Goal: Communication & Community: Answer question/provide support

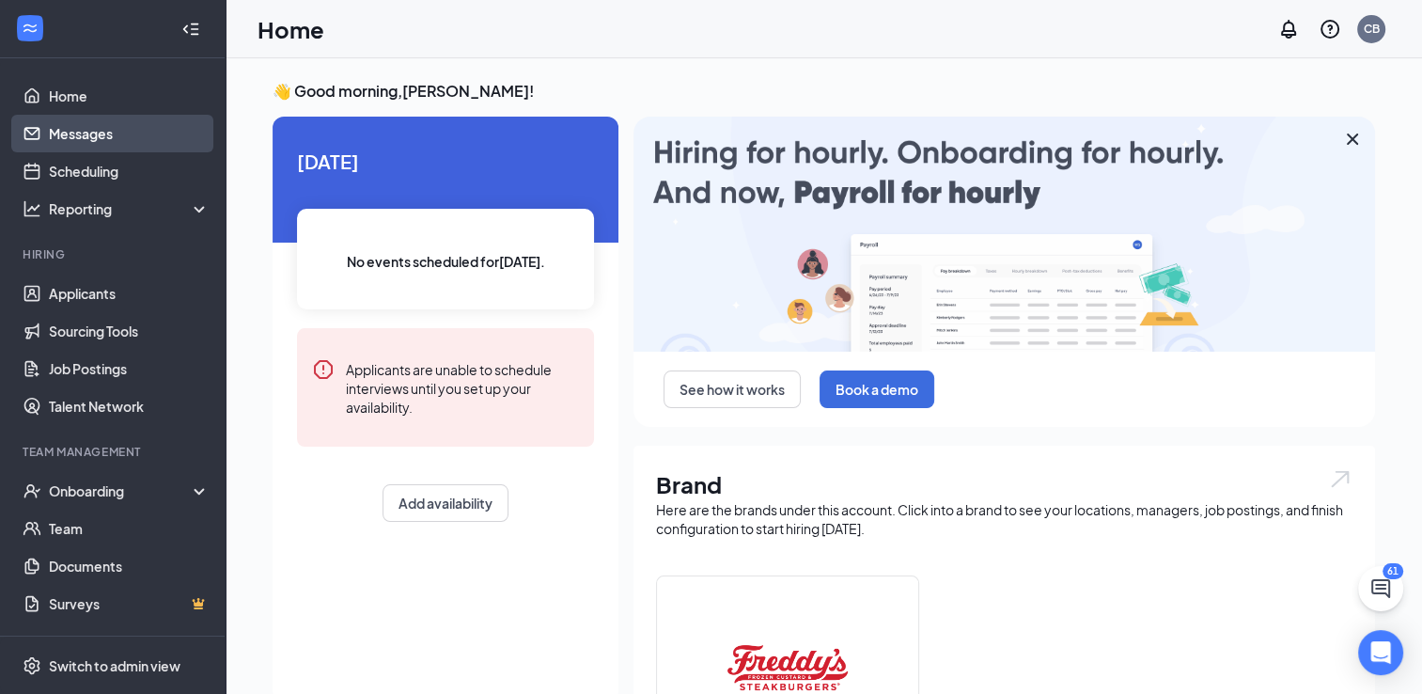
click at [56, 133] on link "Messages" at bounding box center [129, 134] width 161 height 38
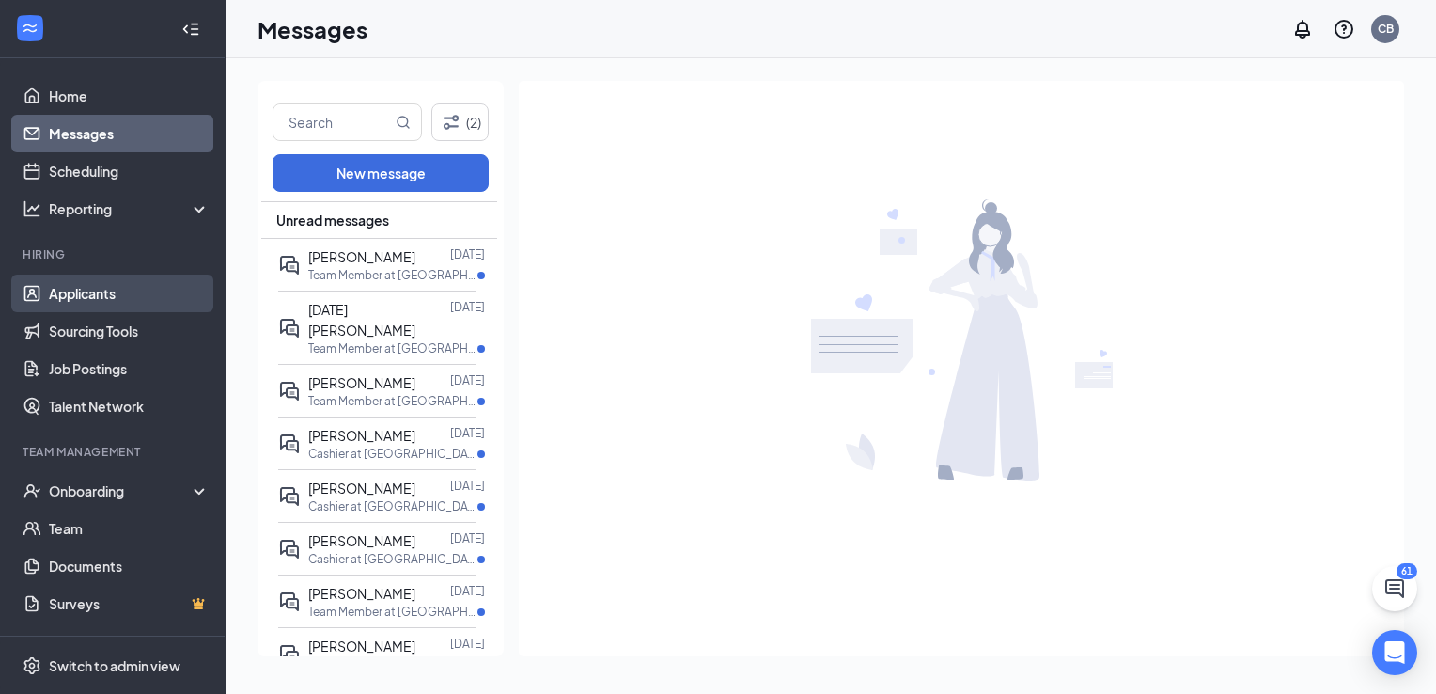
click at [74, 280] on link "Applicants" at bounding box center [129, 293] width 161 height 38
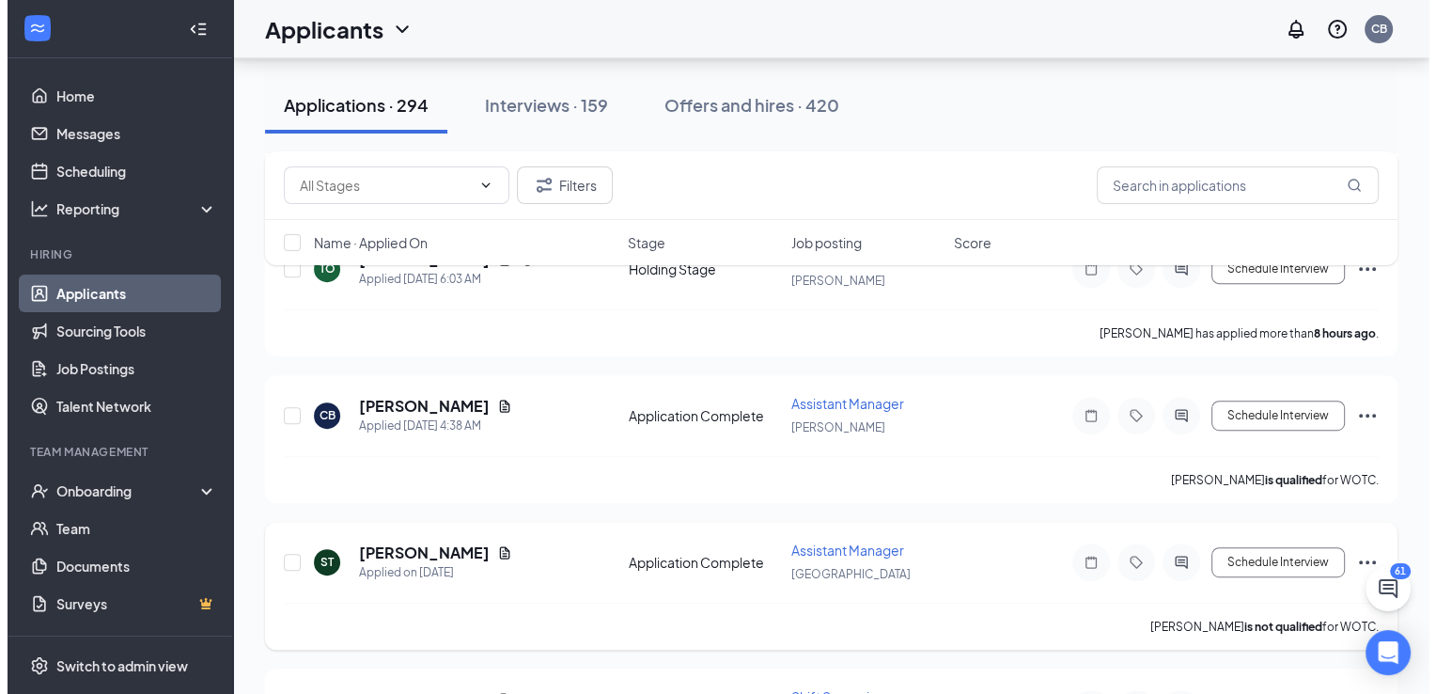
scroll to position [846, 0]
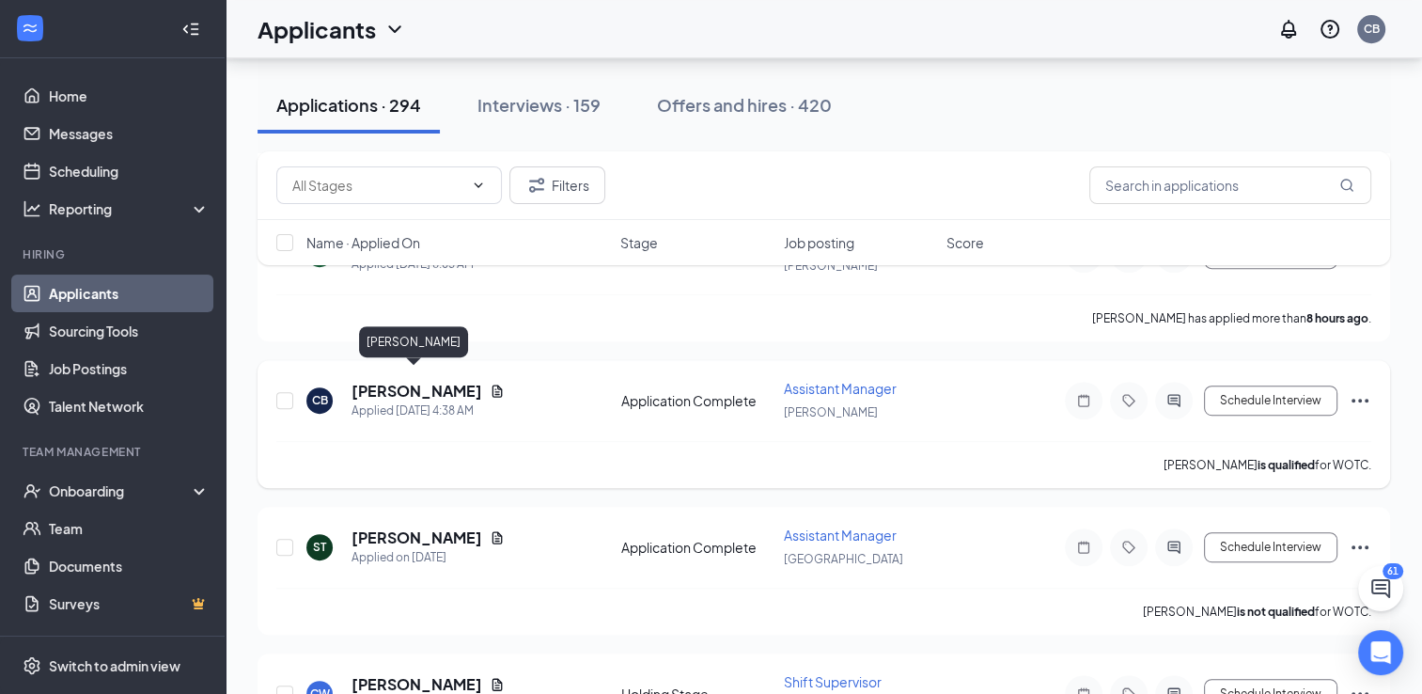
click at [406, 381] on h5 "[PERSON_NAME]" at bounding box center [416, 391] width 131 height 21
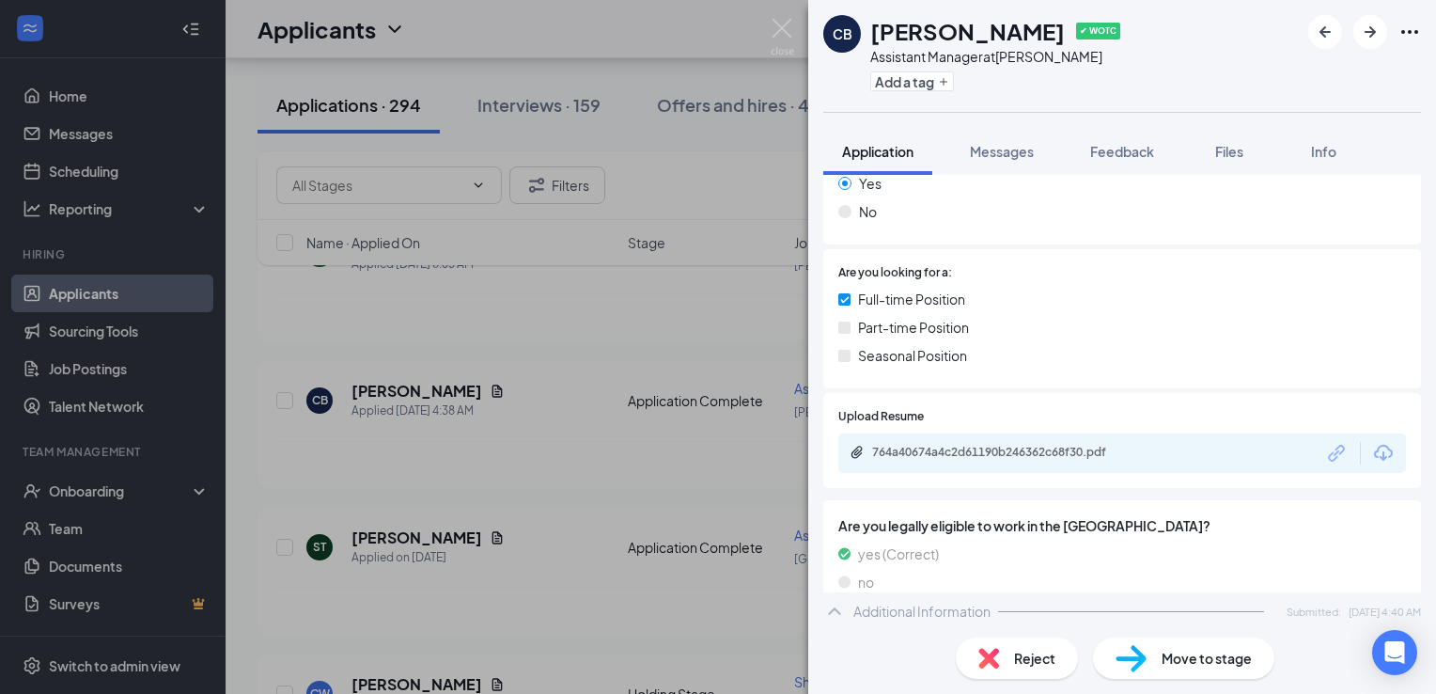
scroll to position [376, 0]
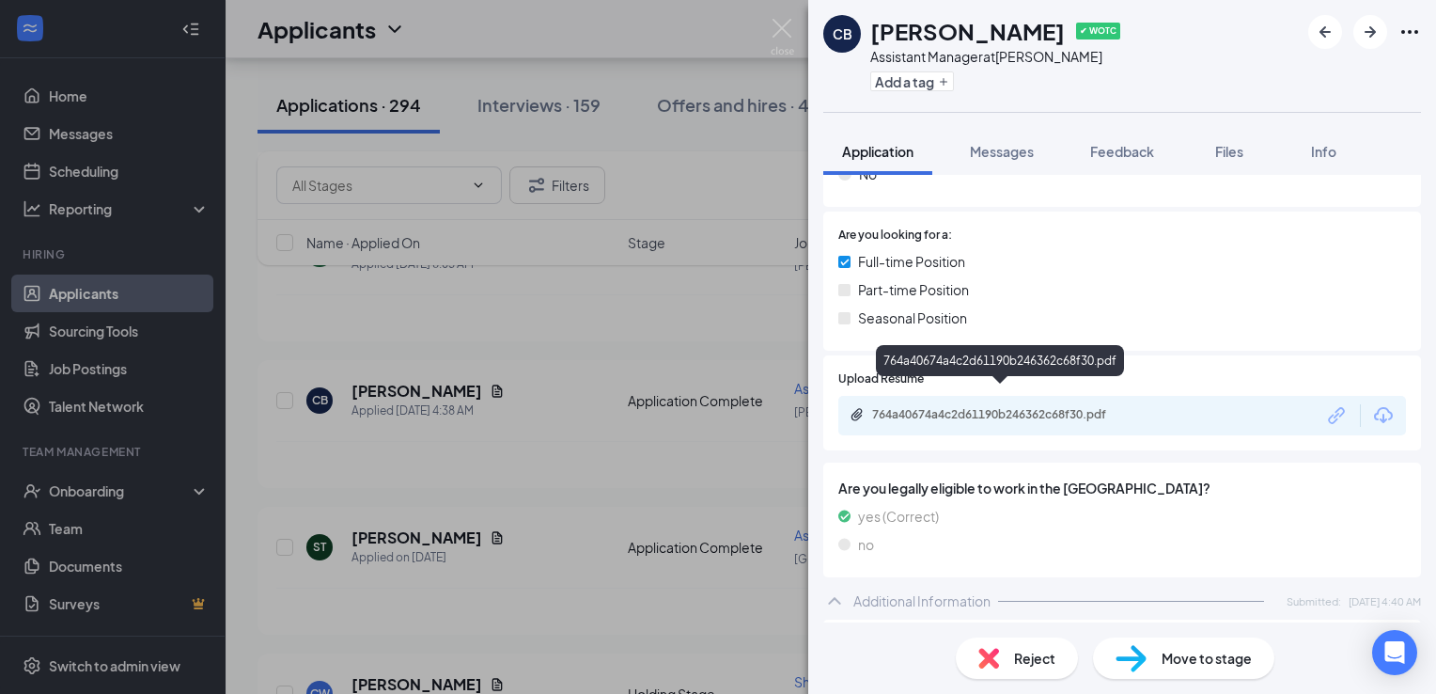
click at [1031, 407] on div "764a40674a4c2d61190b246362c68f30.pdf" at bounding box center [1002, 416] width 304 height 18
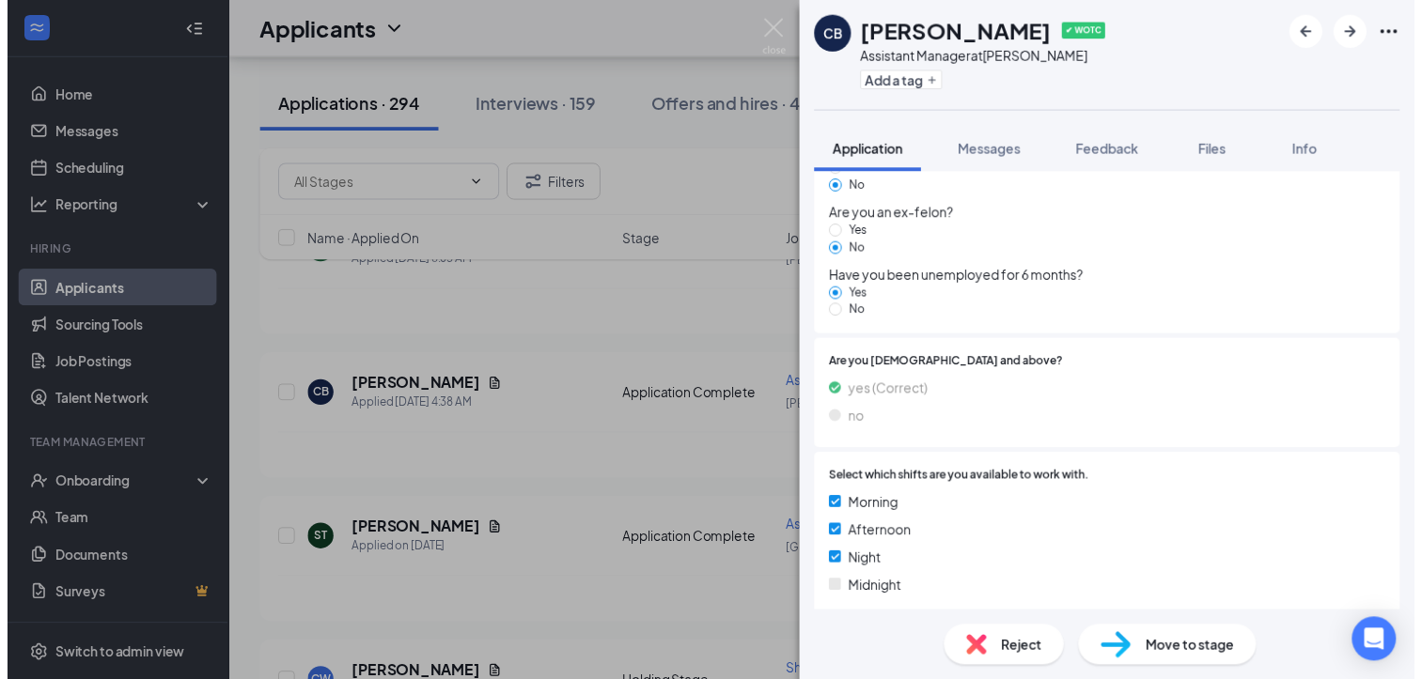
scroll to position [1876, 0]
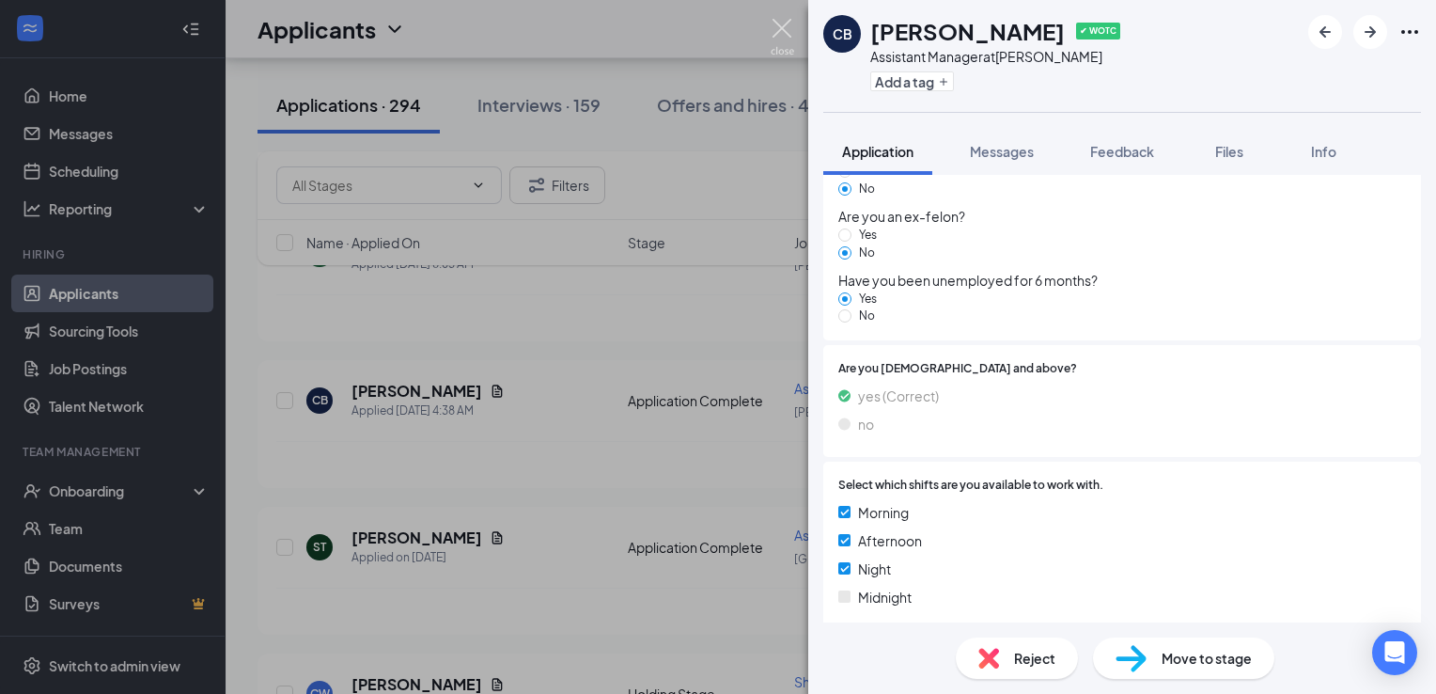
click at [778, 32] on img at bounding box center [782, 37] width 23 height 37
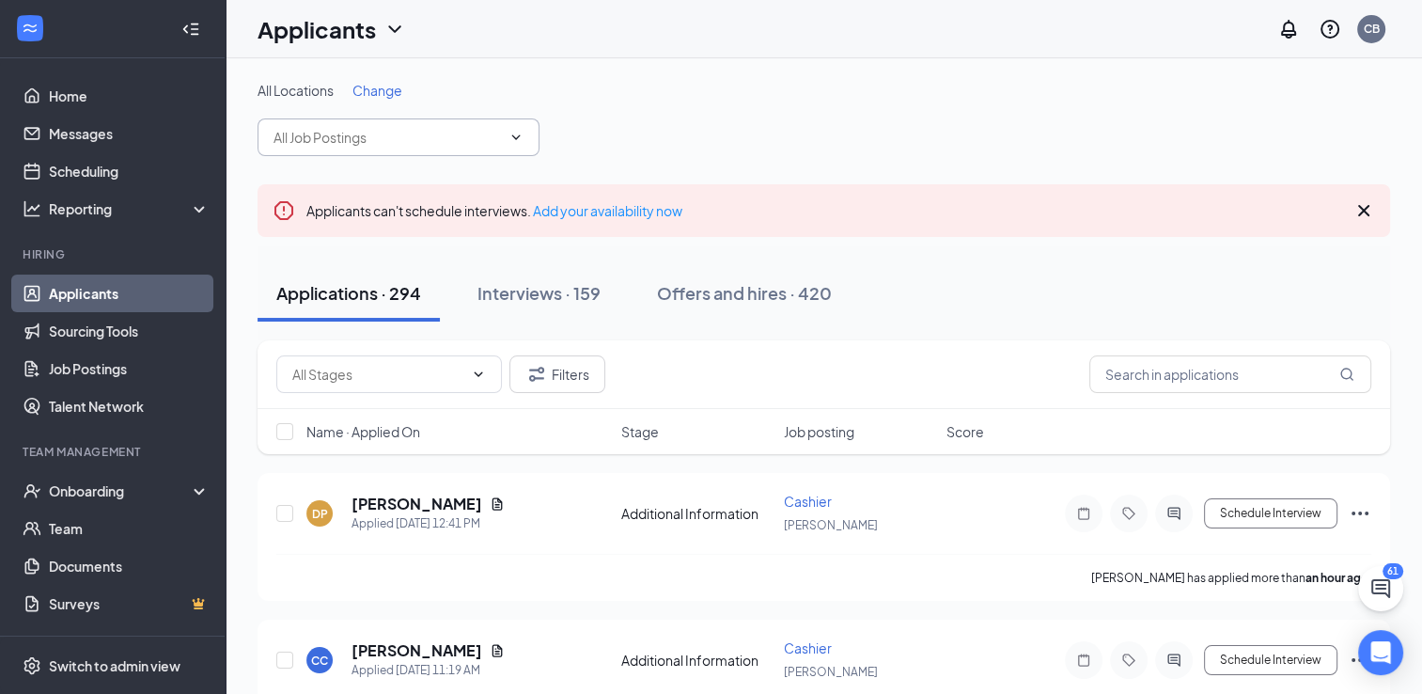
click at [459, 120] on span at bounding box center [398, 137] width 282 height 38
click at [481, 145] on input "text" at bounding box center [386, 137] width 227 height 21
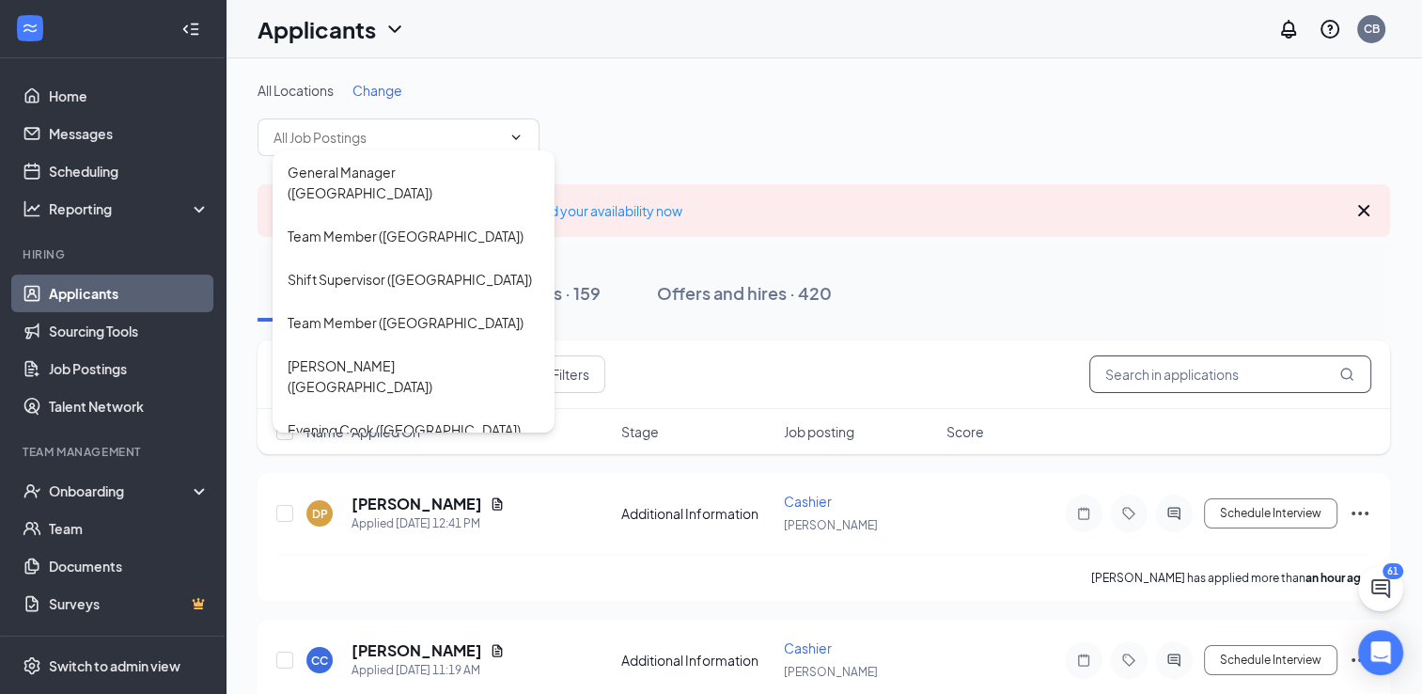
click at [1209, 369] on input "text" at bounding box center [1230, 374] width 282 height 38
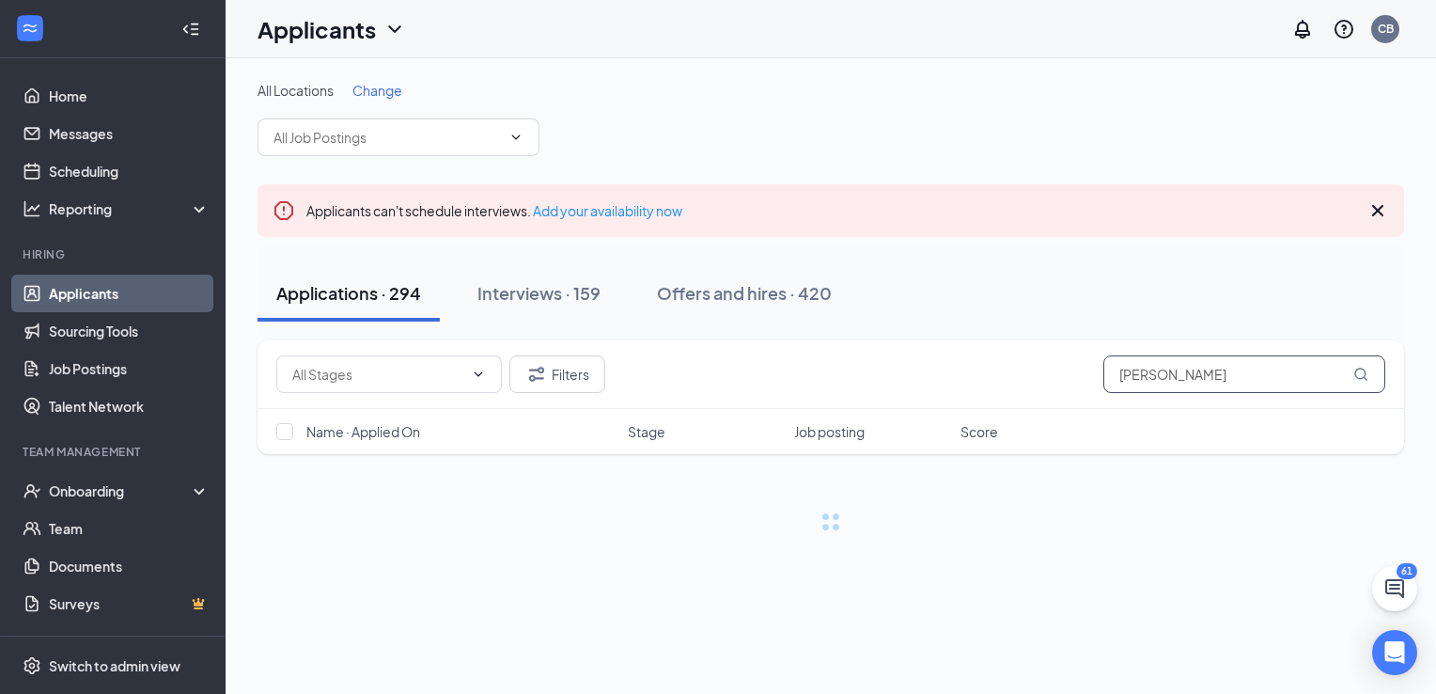
type input "[PERSON_NAME]"
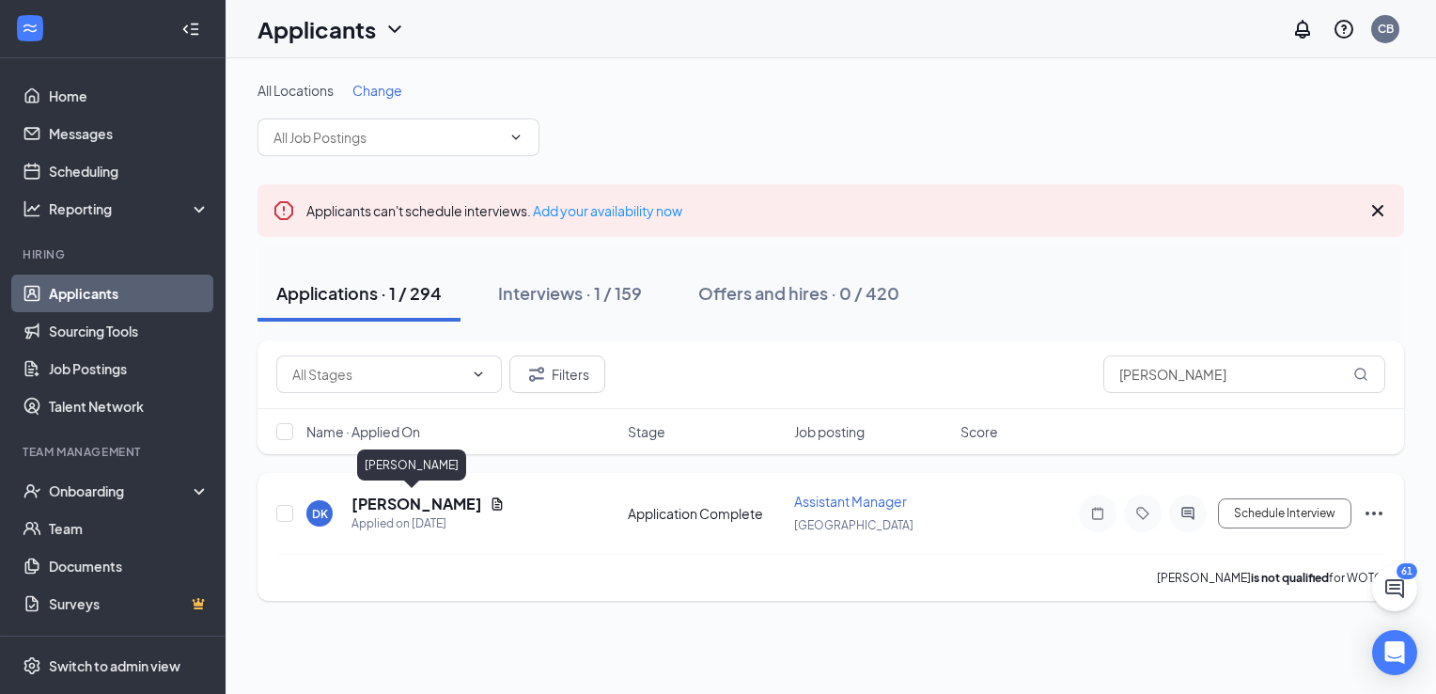
click at [413, 499] on h5 "[PERSON_NAME]" at bounding box center [416, 503] width 131 height 21
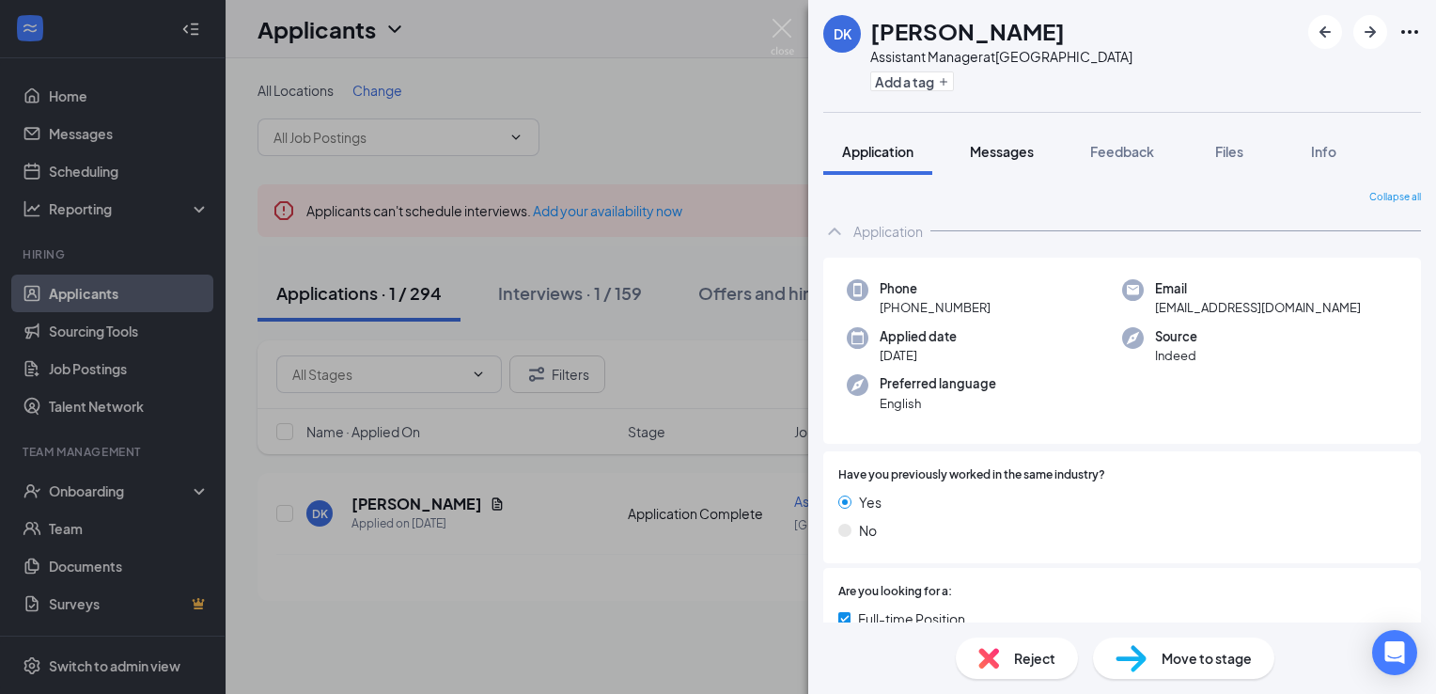
click at [1014, 152] on span "Messages" at bounding box center [1002, 151] width 64 height 17
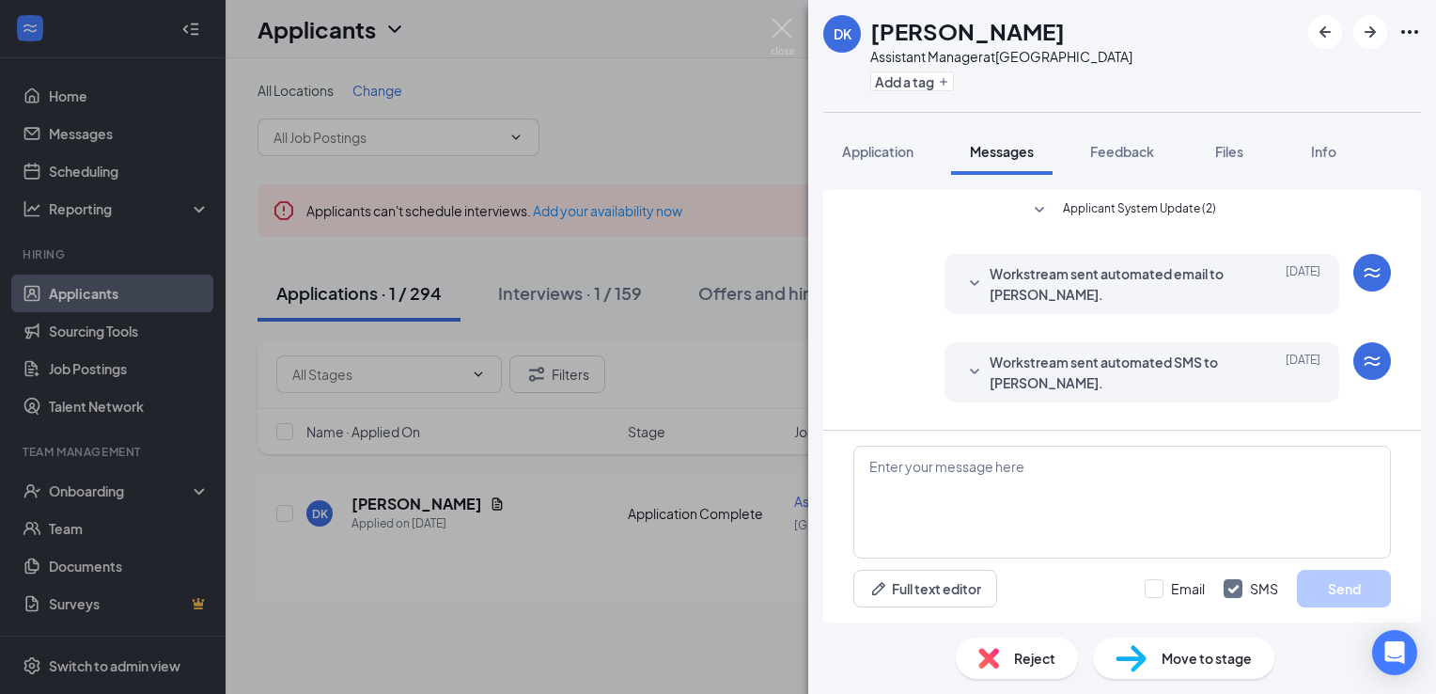
scroll to position [45, 0]
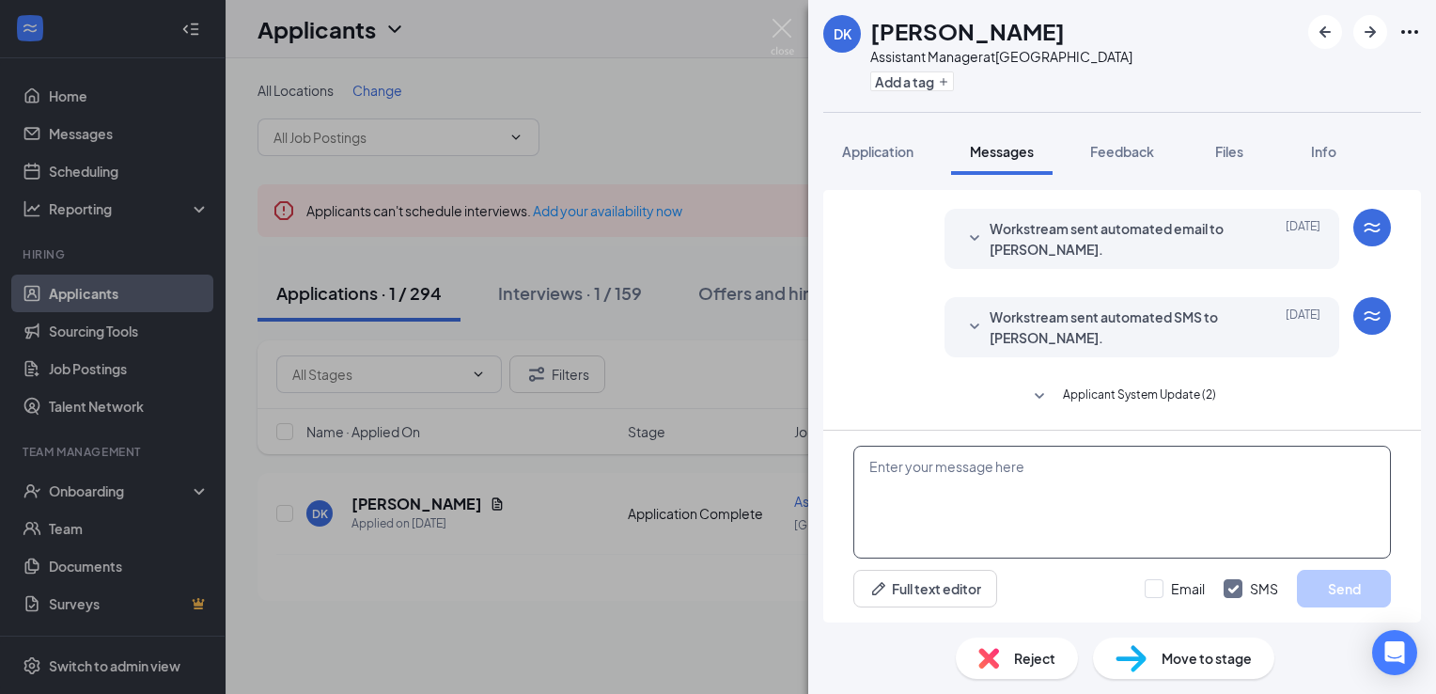
drag, startPoint x: 1048, startPoint y: 516, endPoint x: 1051, endPoint y: 498, distance: 18.1
click at [1049, 511] on textarea at bounding box center [1122, 501] width 538 height 113
click at [1098, 487] on textarea "Hello [PERSON_NAME], We would like to interview you soon." at bounding box center [1122, 501] width 538 height 113
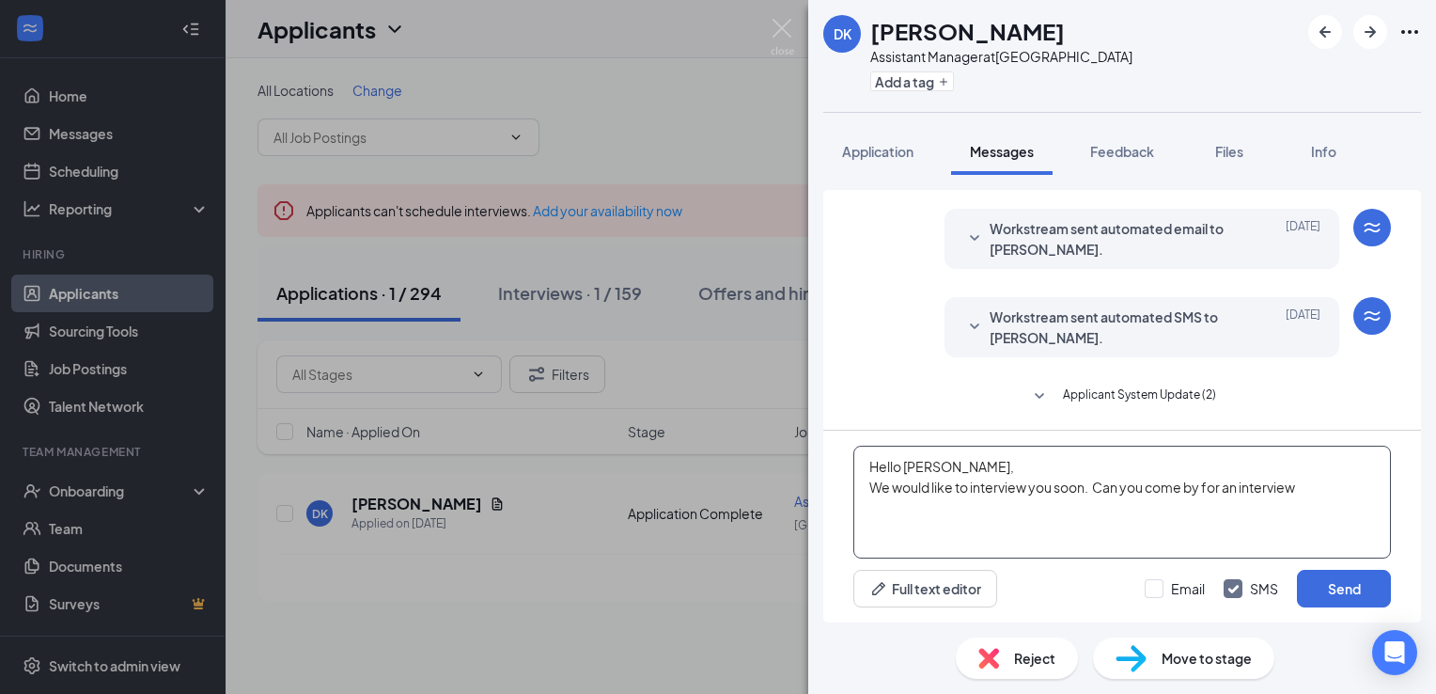
click at [1318, 483] on textarea "Hello [PERSON_NAME], We would like to interview you soon. Can you come by for a…" at bounding box center [1122, 501] width 538 height 113
click at [1176, 517] on textarea "Hello [PERSON_NAME], We would like to interview you soon. Can you come by for a…" at bounding box center [1122, 501] width 538 height 113
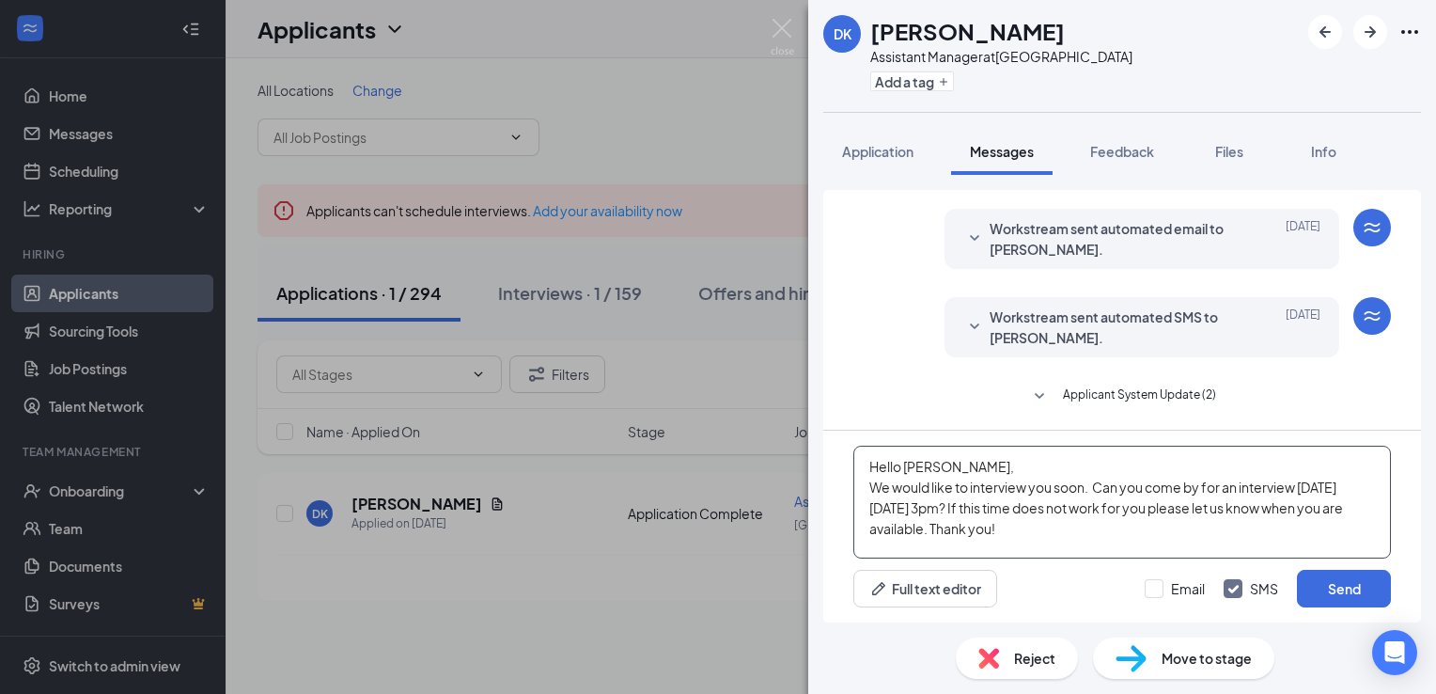
click at [1184, 488] on textarea "Hello [PERSON_NAME], We would like to interview you soon. Can you come by for a…" at bounding box center [1122, 501] width 538 height 113
click at [1277, 488] on textarea "Hello [PERSON_NAME], We would like to interview you soon. Can you come by the s…" at bounding box center [1122, 501] width 538 height 113
click at [1229, 513] on textarea "Hello [PERSON_NAME], We would like to interview you soon. Can you come by the s…" at bounding box center [1122, 501] width 538 height 113
type textarea "Hello [PERSON_NAME], We would like to interview you soon. Can you come by the s…"
click at [1342, 581] on button "Send" at bounding box center [1344, 588] width 94 height 38
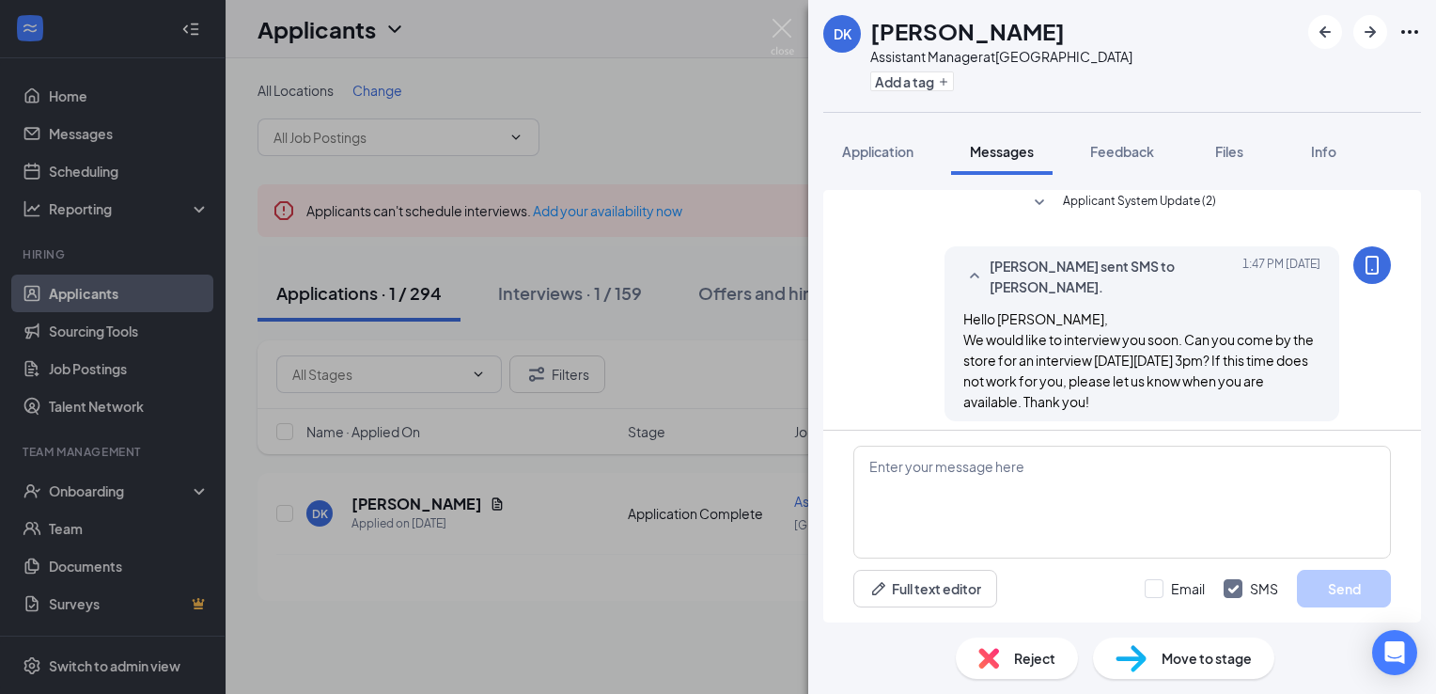
scroll to position [248, 0]
